Goal: Task Accomplishment & Management: Use online tool/utility

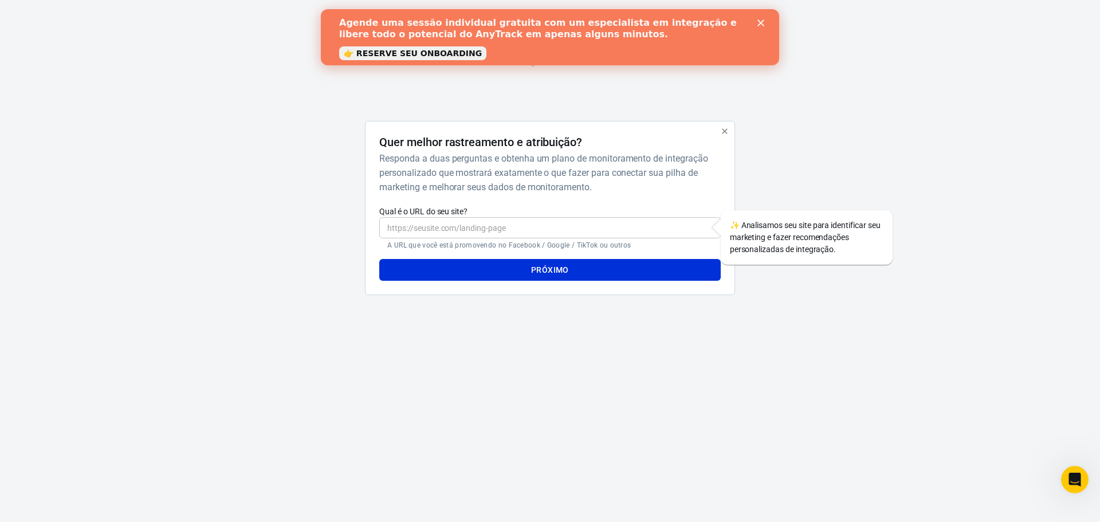
click at [760, 23] on icon "Fechar" at bounding box center [761, 22] width 7 height 7
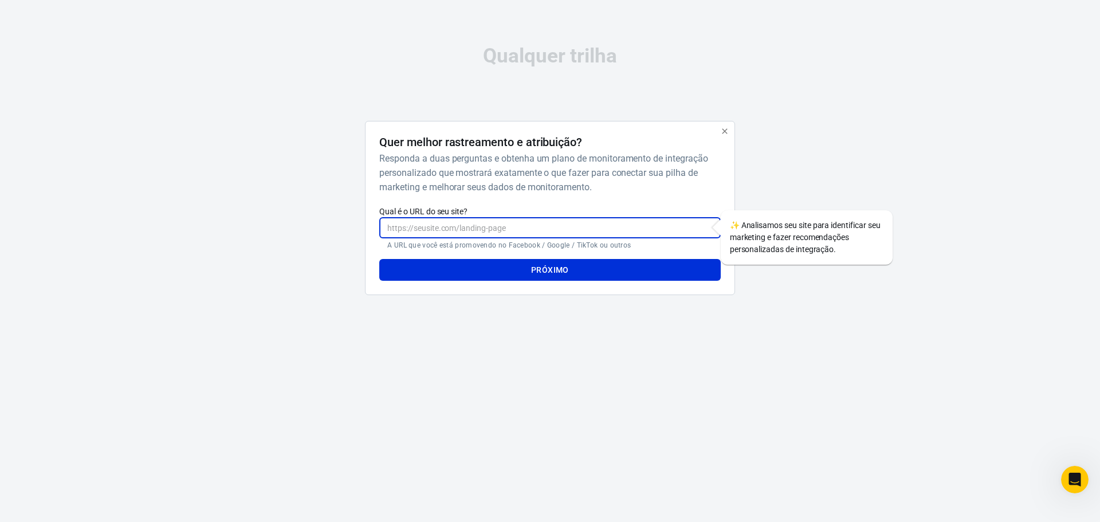
click at [555, 222] on input "Qual é o URL do seu site?" at bounding box center [549, 227] width 341 height 21
paste input "[URL][DOMAIN_NAME]"
type input "[URL][DOMAIN_NAME]"
click at [492, 284] on div "Quer melhor rastreamento e atribuição? Responda a duas perguntas e obtenha um p…" at bounding box center [550, 208] width 370 height 174
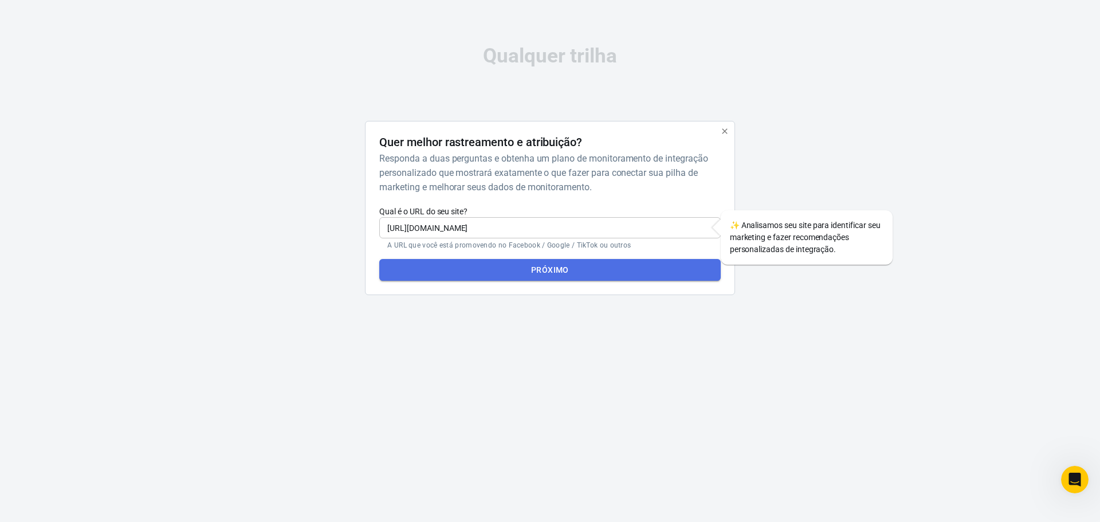
click at [493, 276] on button "Próximo" at bounding box center [549, 270] width 341 height 22
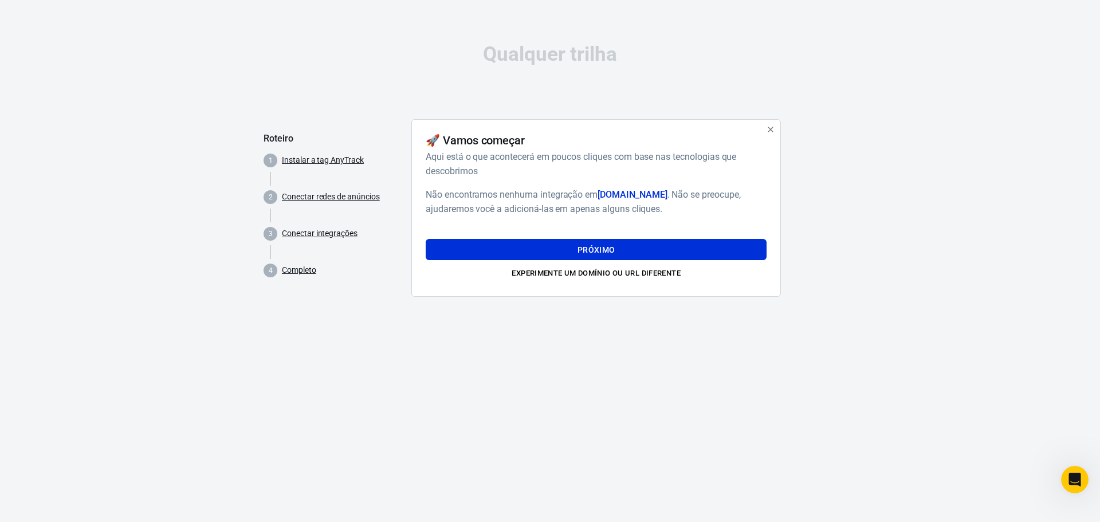
click at [774, 129] on icon "button" at bounding box center [770, 129] width 9 height 9
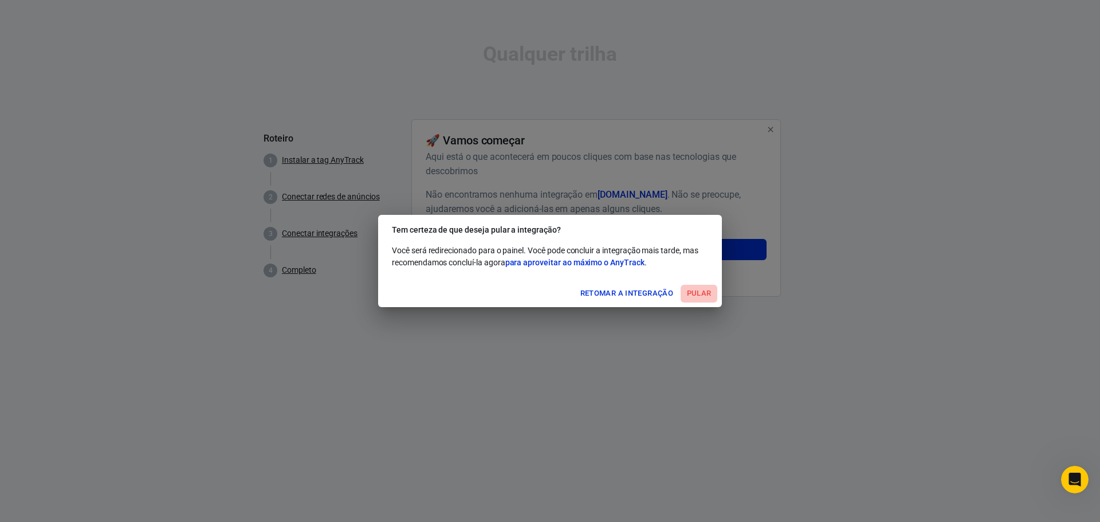
click at [693, 294] on font "Pular" at bounding box center [699, 293] width 25 height 9
